Goal: Find specific page/section: Find specific page/section

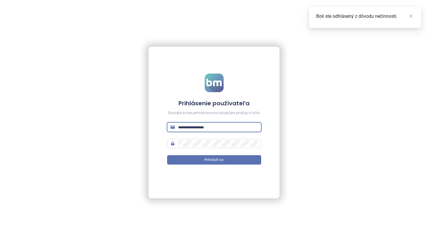
type input "**********"
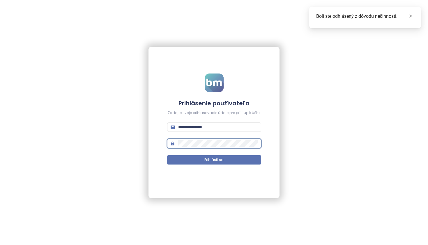
click at [214, 160] on button "Prihlásiť sa" at bounding box center [214, 159] width 94 height 9
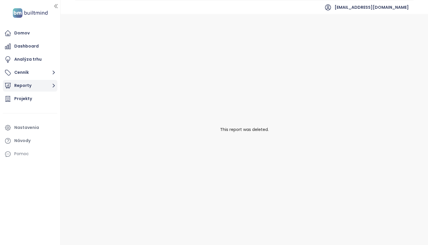
click at [30, 84] on button "Reporty" at bounding box center [30, 86] width 54 height 12
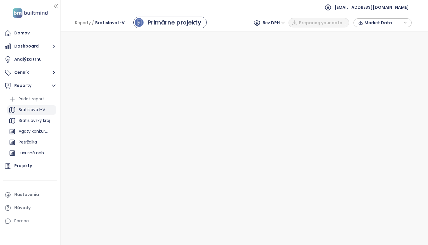
click at [43, 110] on div "Bratislava I-V" at bounding box center [32, 109] width 27 height 7
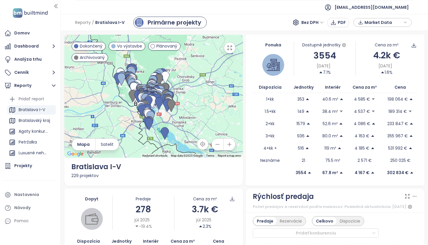
drag, startPoint x: 209, startPoint y: 110, endPoint x: 200, endPoint y: 122, distance: 15.3
click at [200, 122] on div at bounding box center [153, 96] width 179 height 123
